Goal: Book appointment/travel/reservation

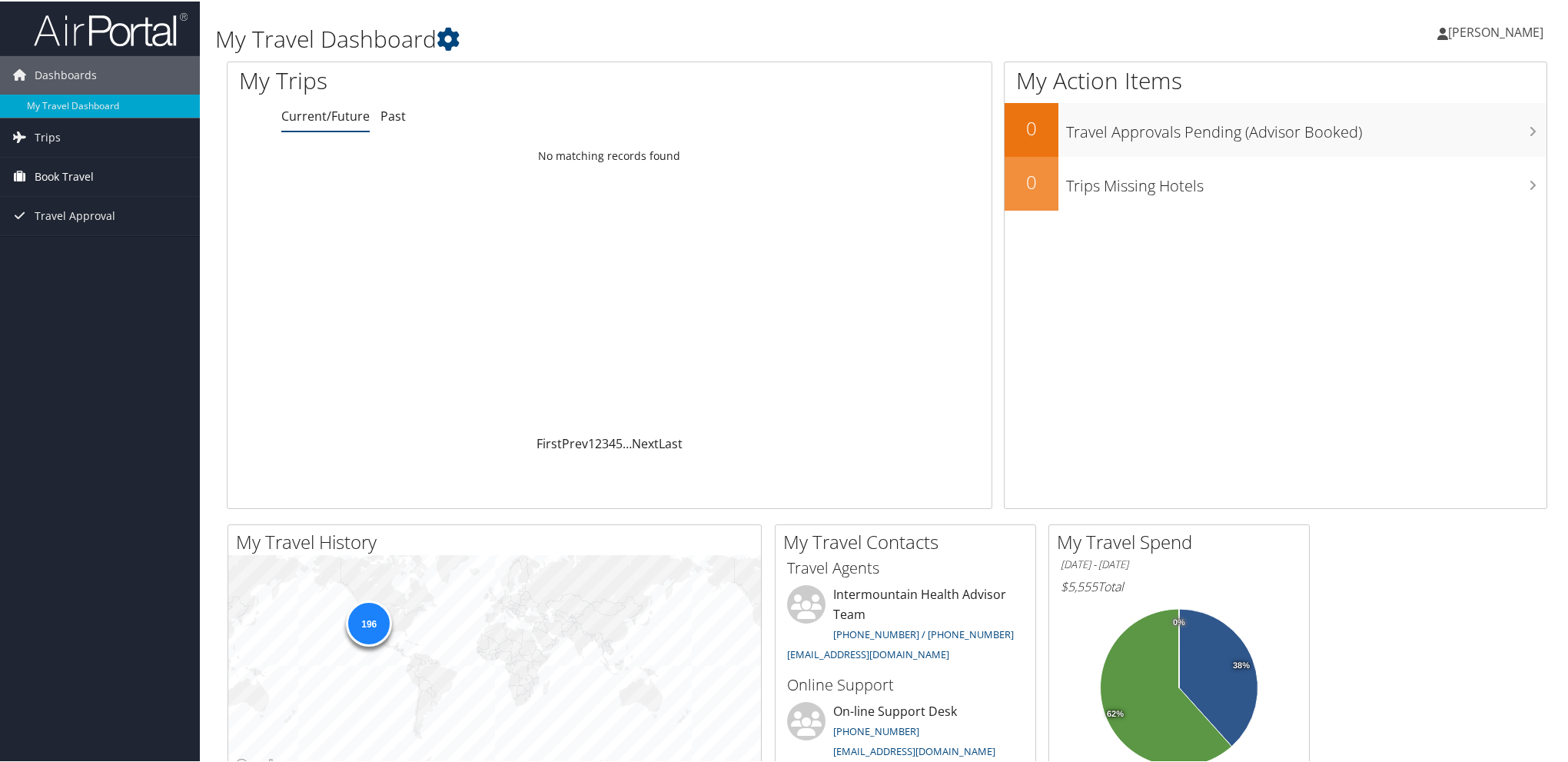
click at [70, 177] on span "Book Travel" at bounding box center [63, 175] width 59 height 39
click at [76, 249] on link "Book/Manage Online Trips" at bounding box center [100, 252] width 200 height 23
